Goal: Task Accomplishment & Management: Use online tool/utility

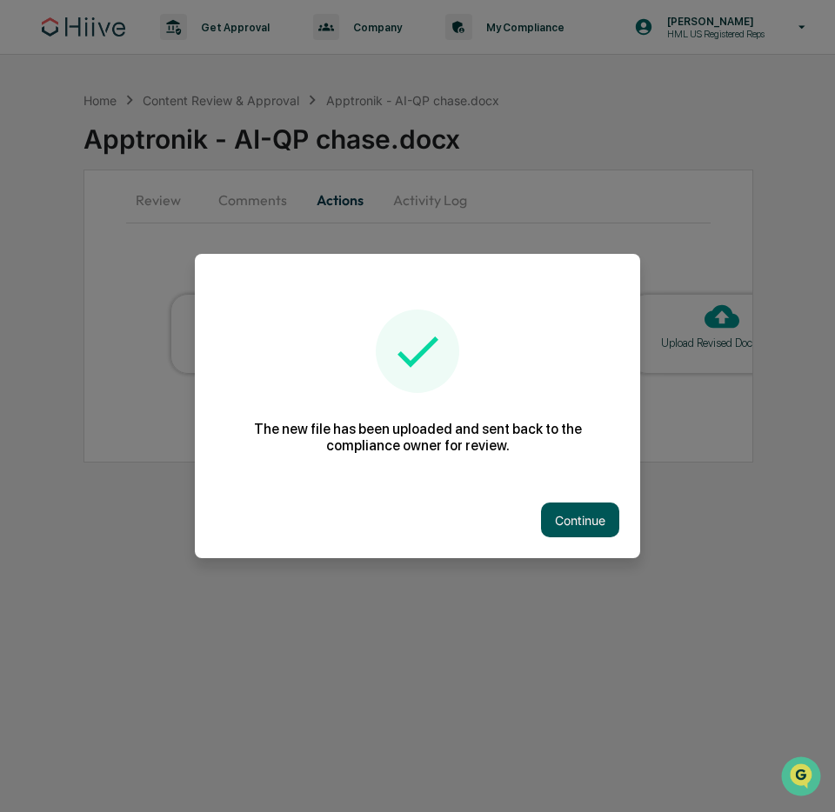
click at [595, 523] on button "Continue" at bounding box center [580, 520] width 78 height 35
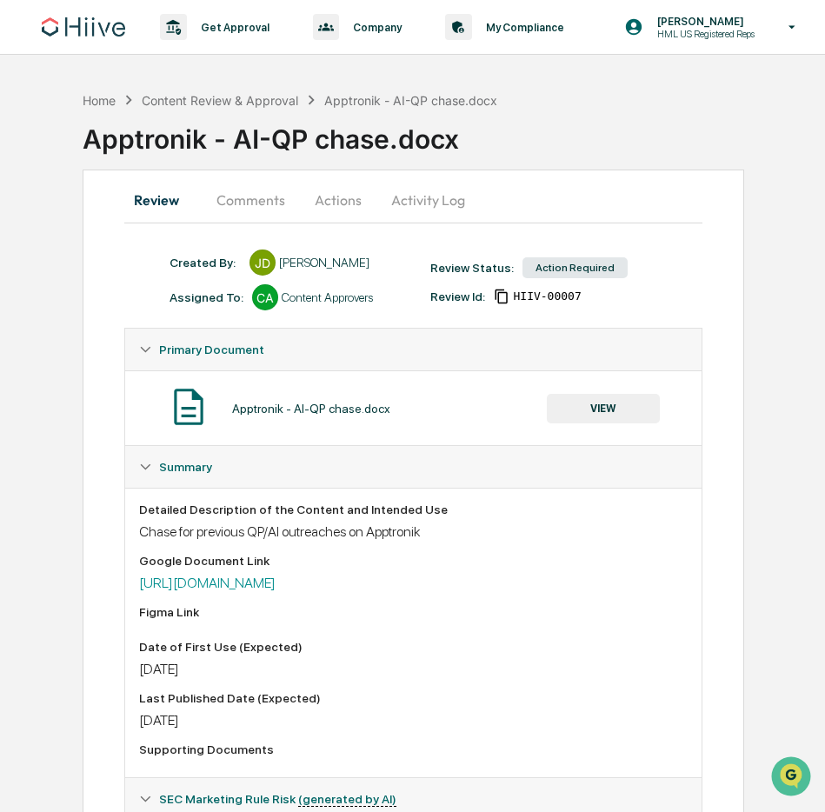
click at [331, 201] on button "Actions" at bounding box center [338, 200] width 78 height 42
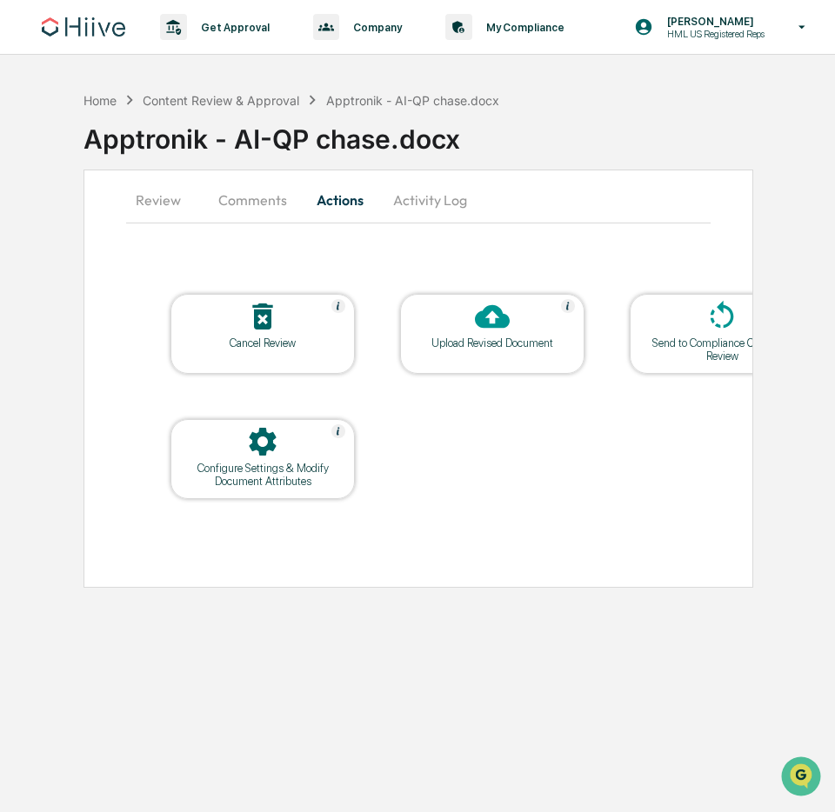
click at [457, 359] on div "Upload Revised Document" at bounding box center [492, 334] width 184 height 80
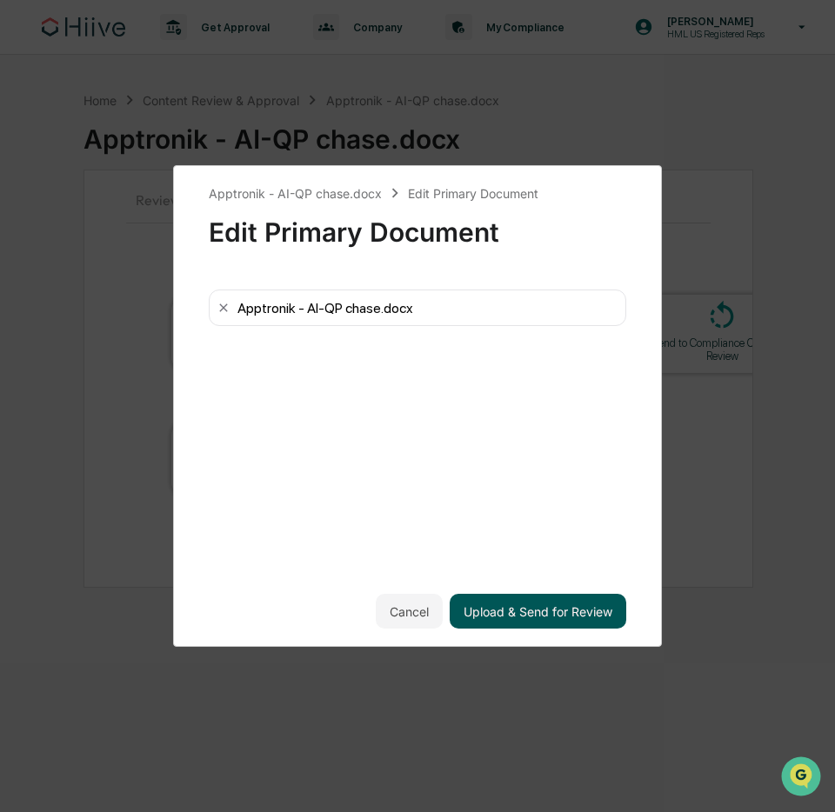
click at [555, 603] on button "Upload & Send for Review" at bounding box center [538, 611] width 177 height 35
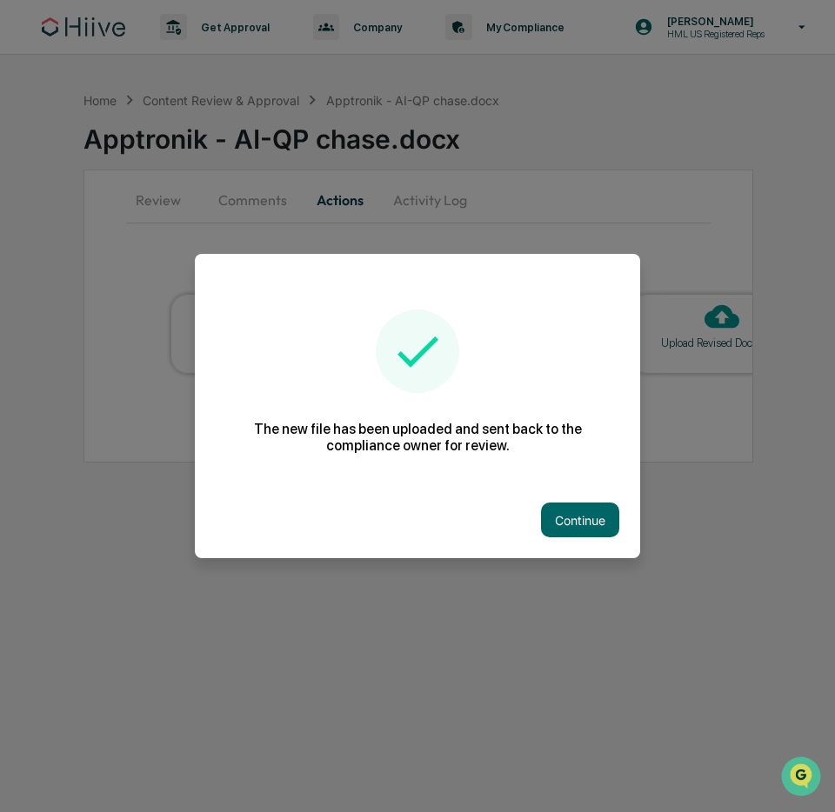
drag, startPoint x: 591, startPoint y: 521, endPoint x: 523, endPoint y: 510, distance: 68.8
click at [591, 521] on button "Continue" at bounding box center [580, 520] width 78 height 35
